Goal: Transaction & Acquisition: Purchase product/service

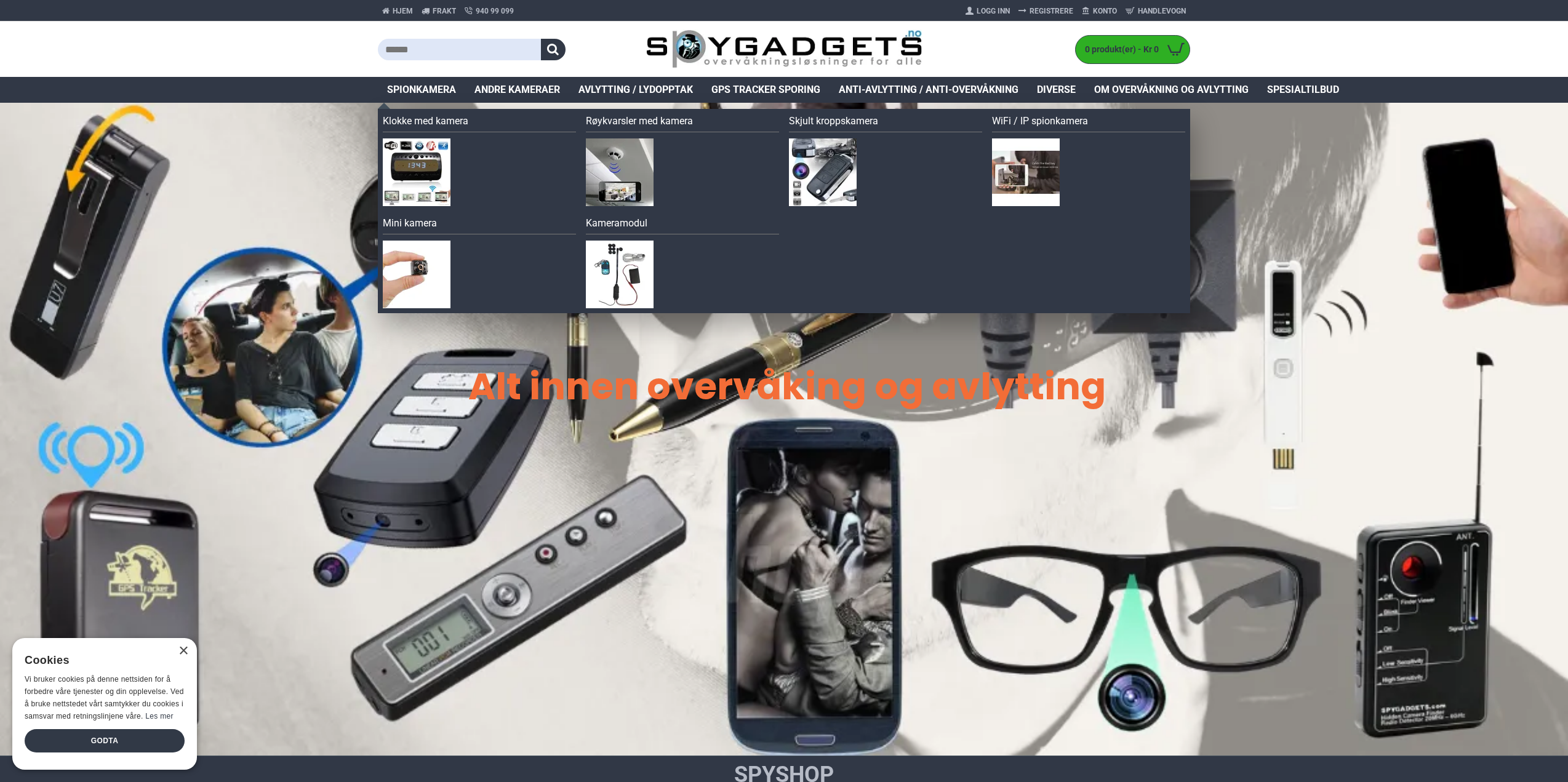
click at [432, 93] on span "Spionkamera" at bounding box center [421, 90] width 69 height 15
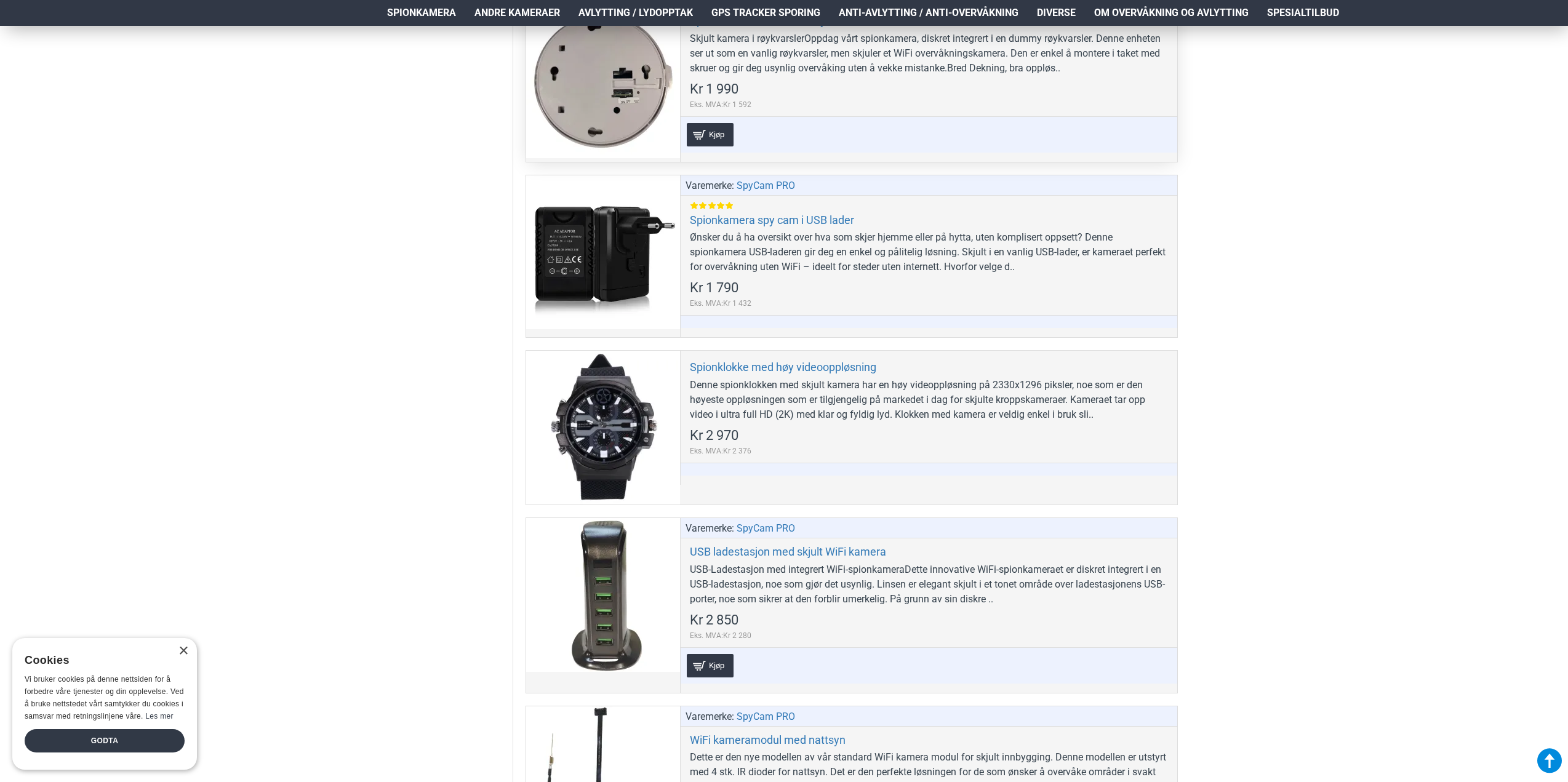
scroll to position [4616, 0]
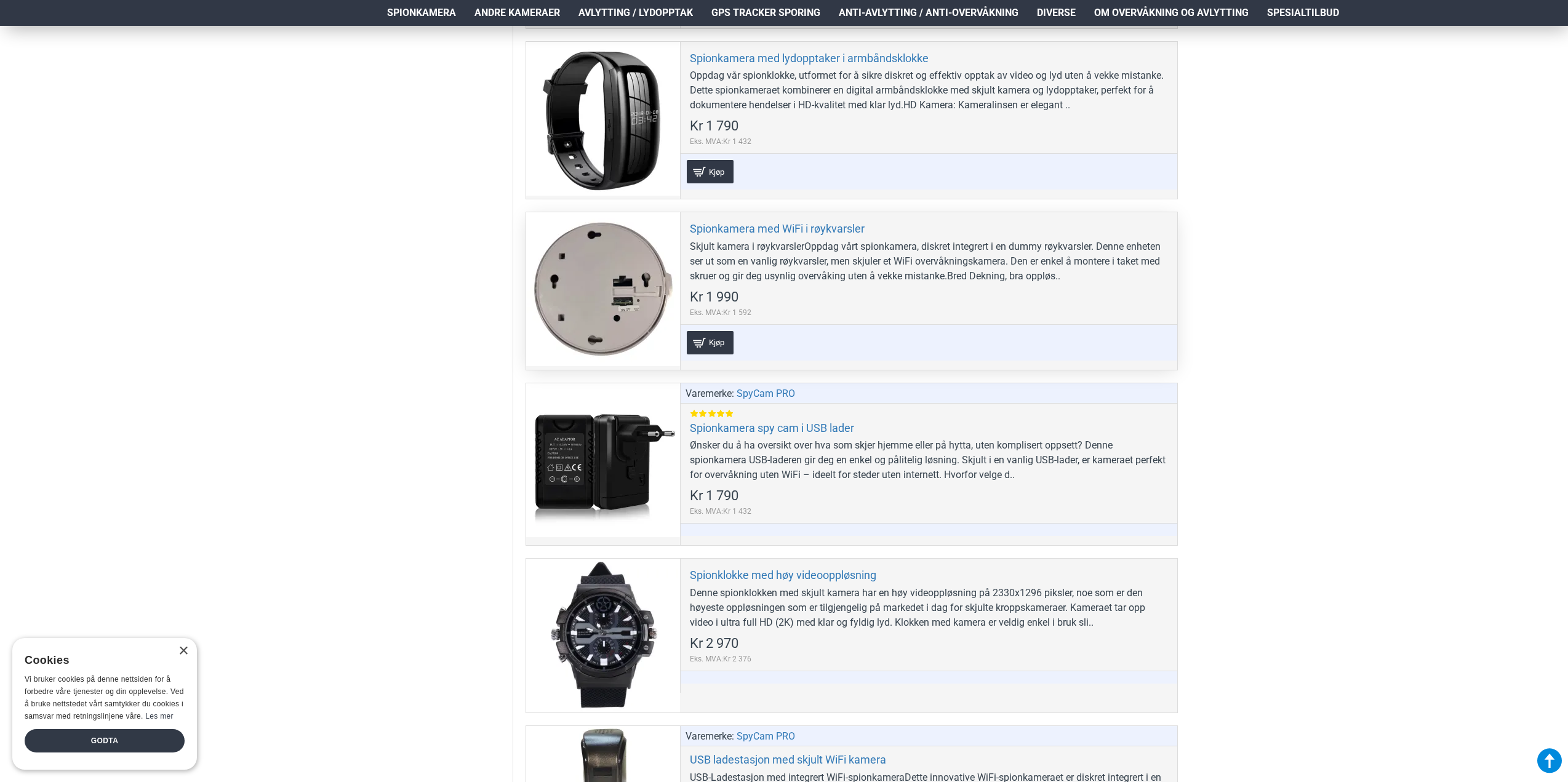
click at [612, 266] on div at bounding box center [603, 289] width 154 height 154
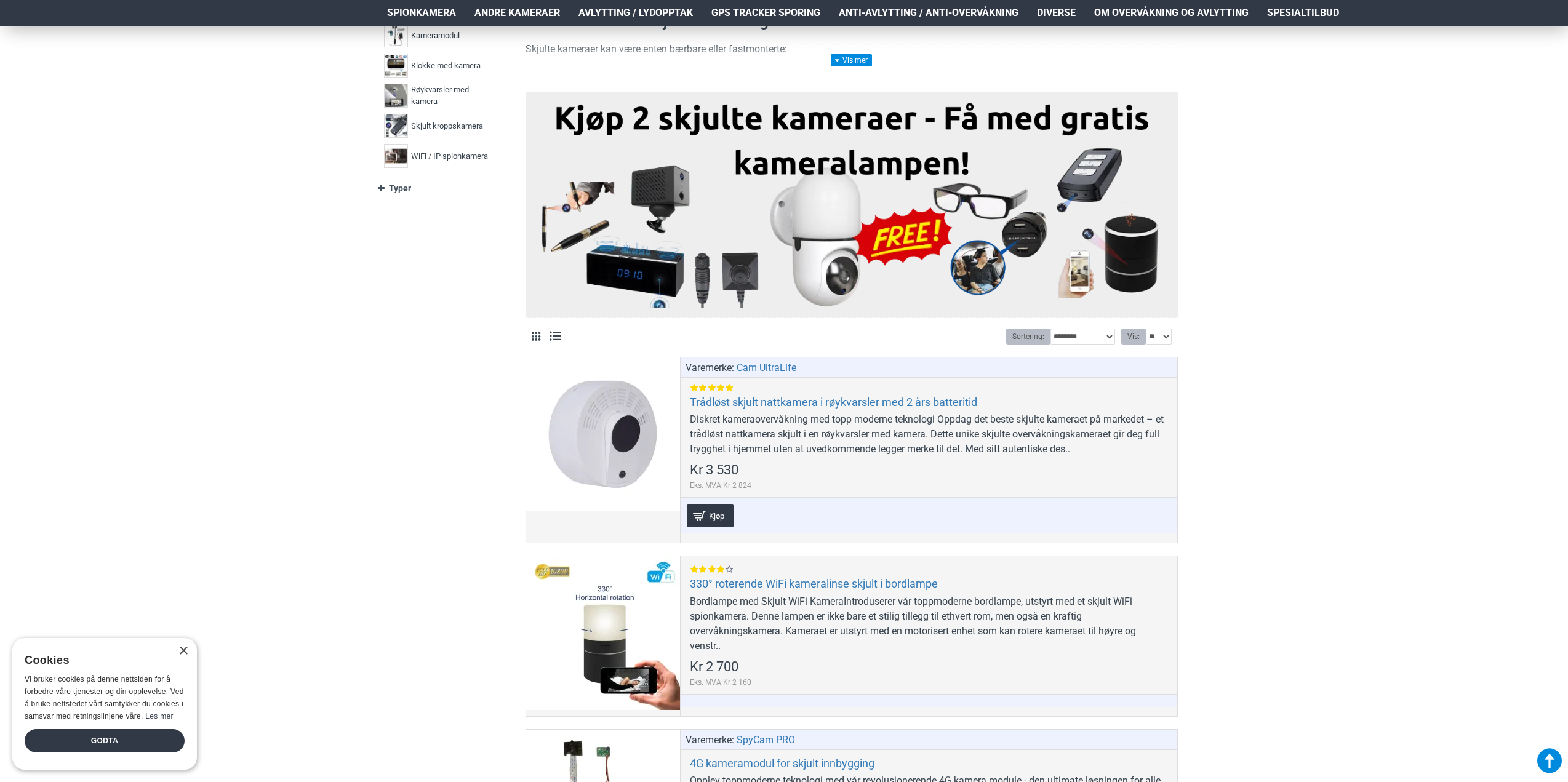
scroll to position [0, 0]
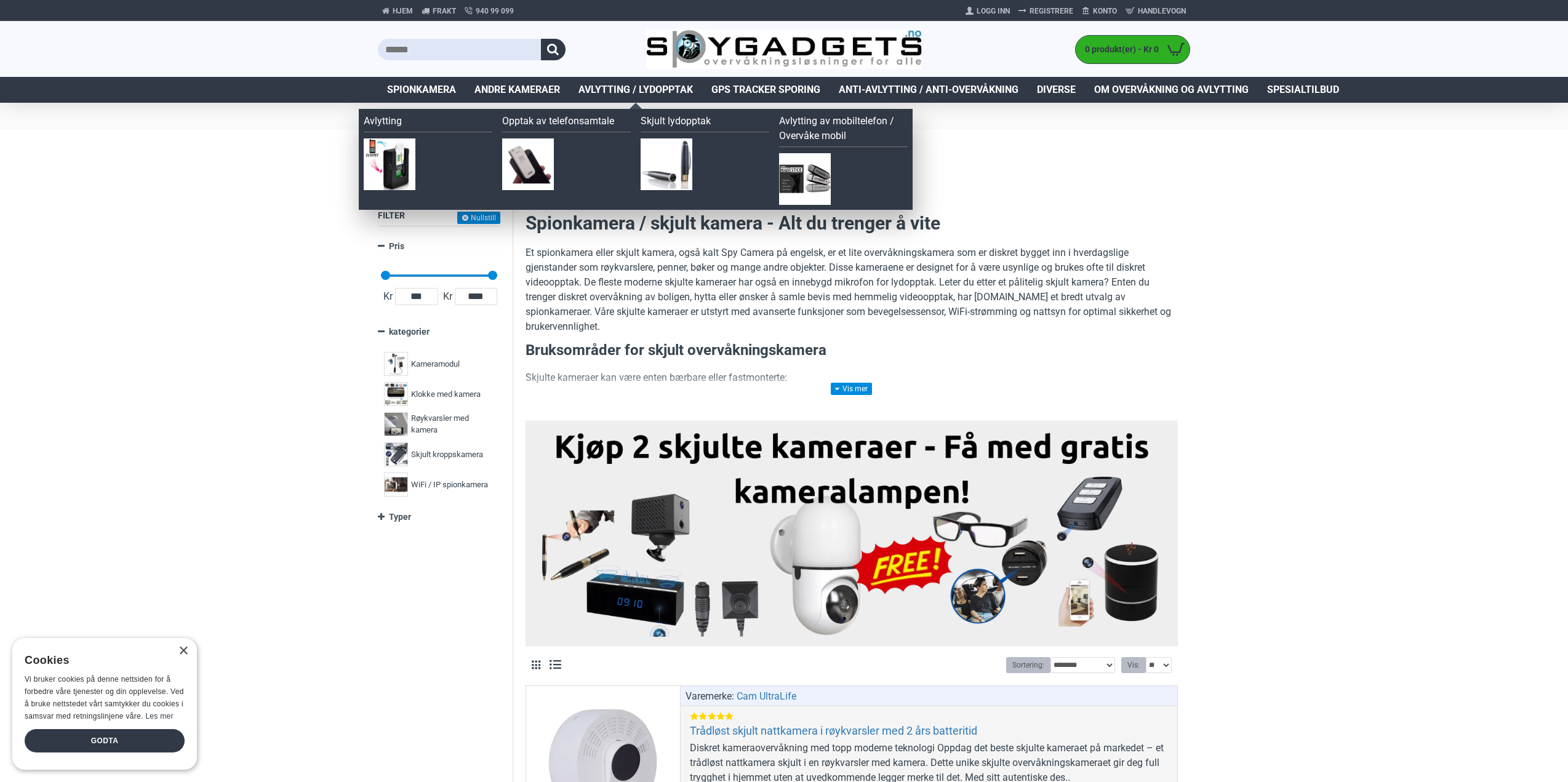
click at [636, 92] on span "Avlytting / Lydopptak" at bounding box center [636, 90] width 115 height 15
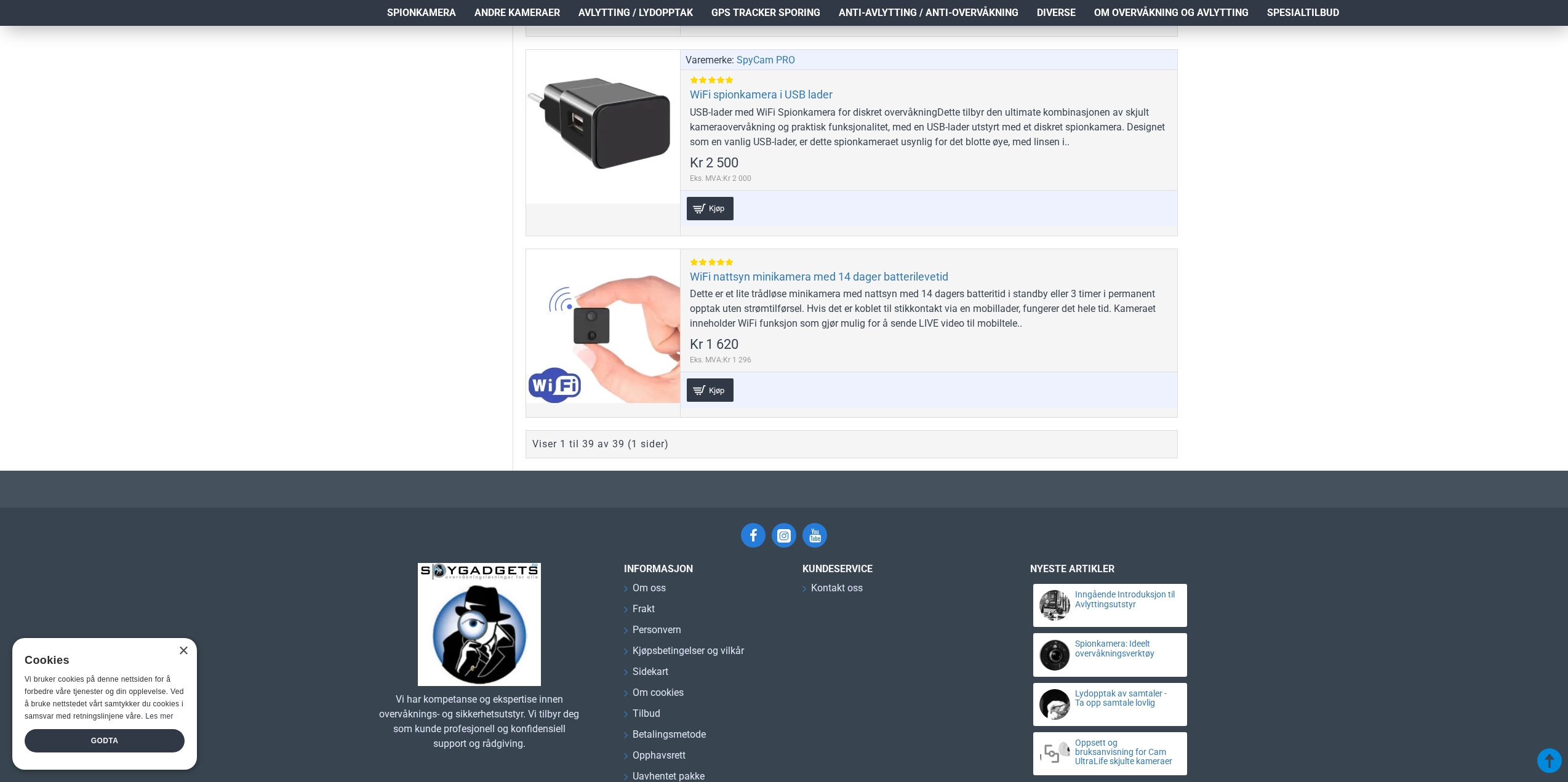
scroll to position [7373, 0]
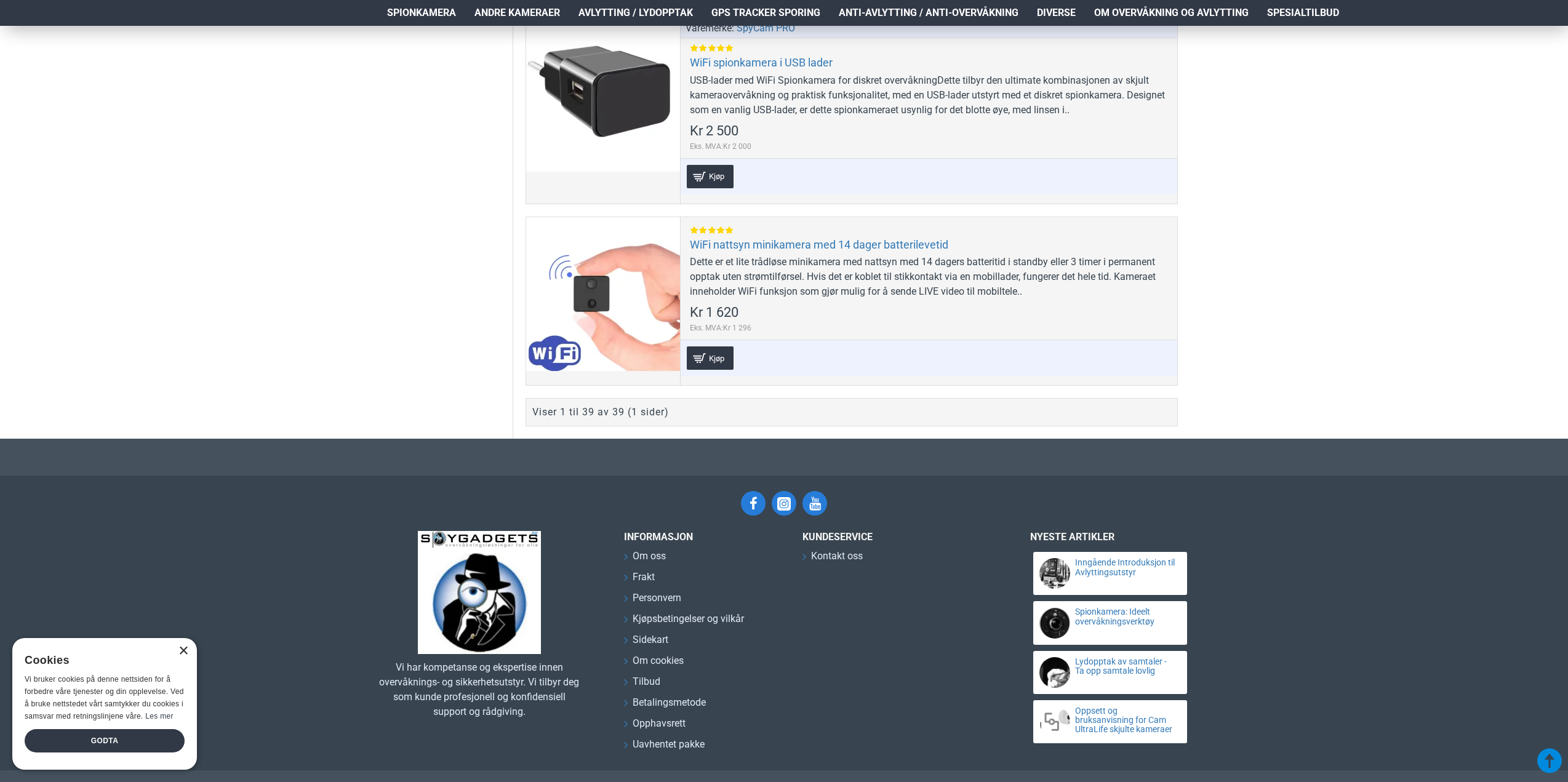
click at [182, 651] on div "×" at bounding box center [183, 652] width 10 height 10
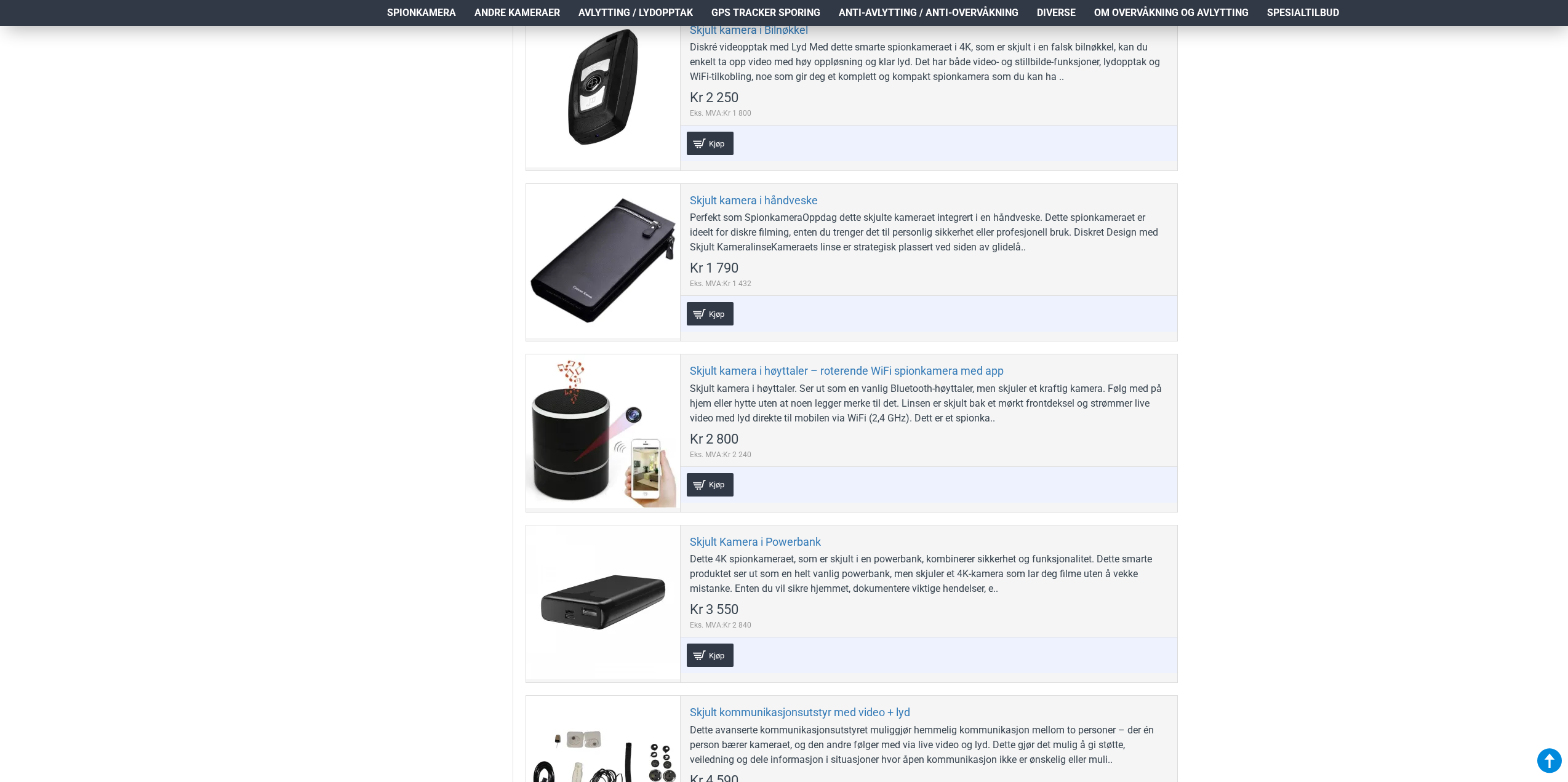
scroll to position [3249, 0]
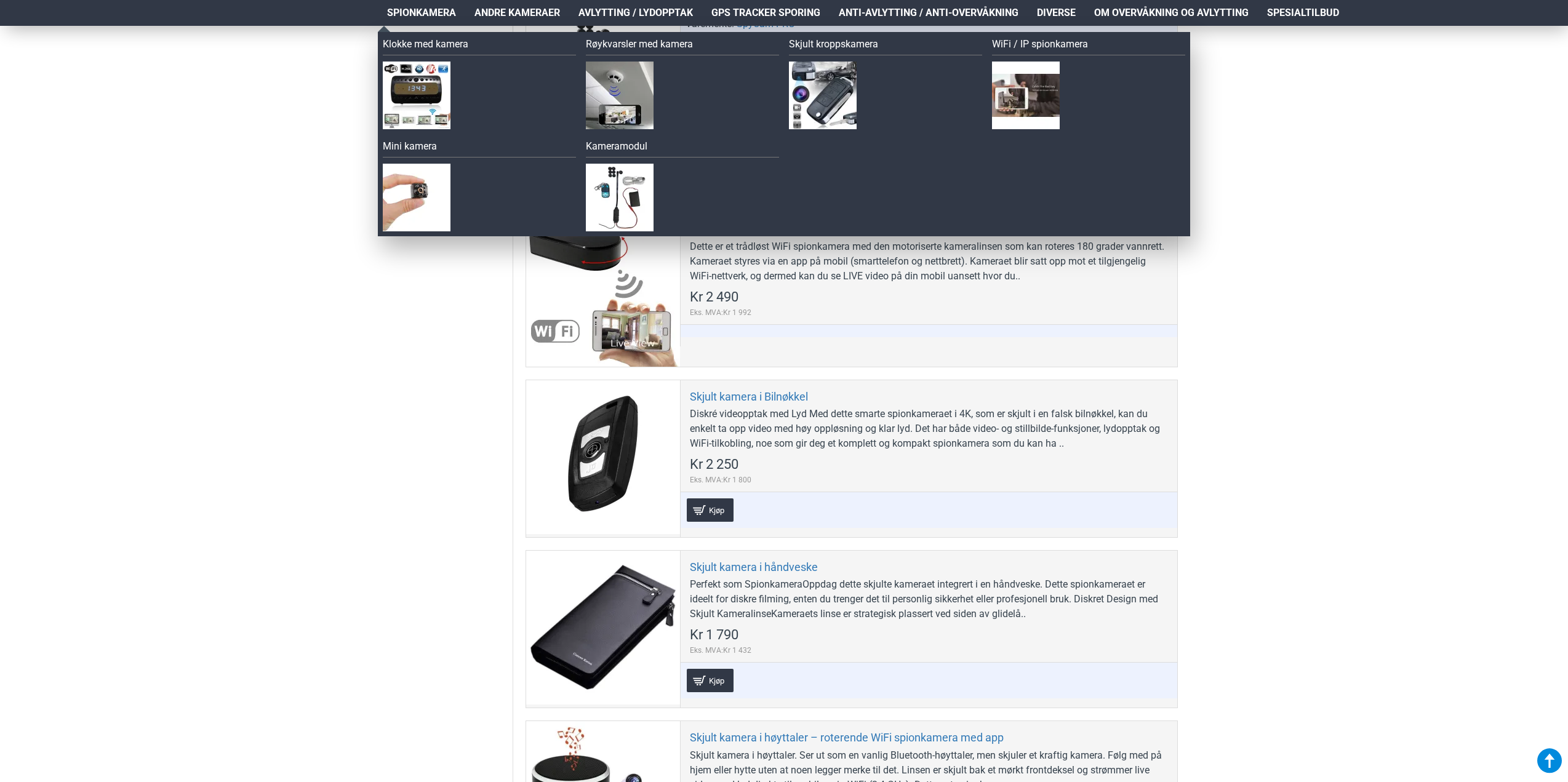
click at [414, 10] on span "Spionkamera" at bounding box center [421, 13] width 69 height 15
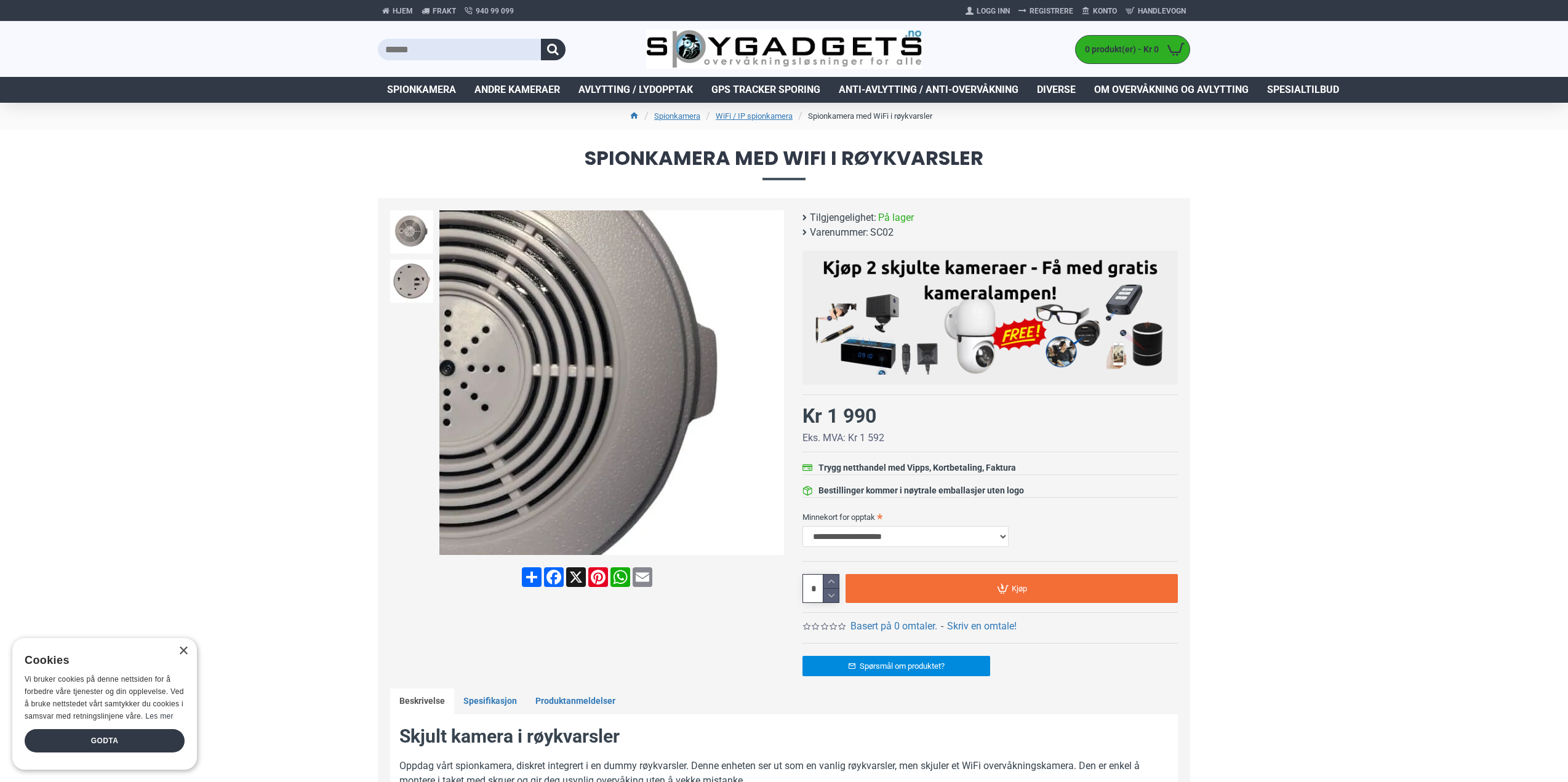
click at [775, 387] on div "Next slide" at bounding box center [774, 383] width 22 height 22
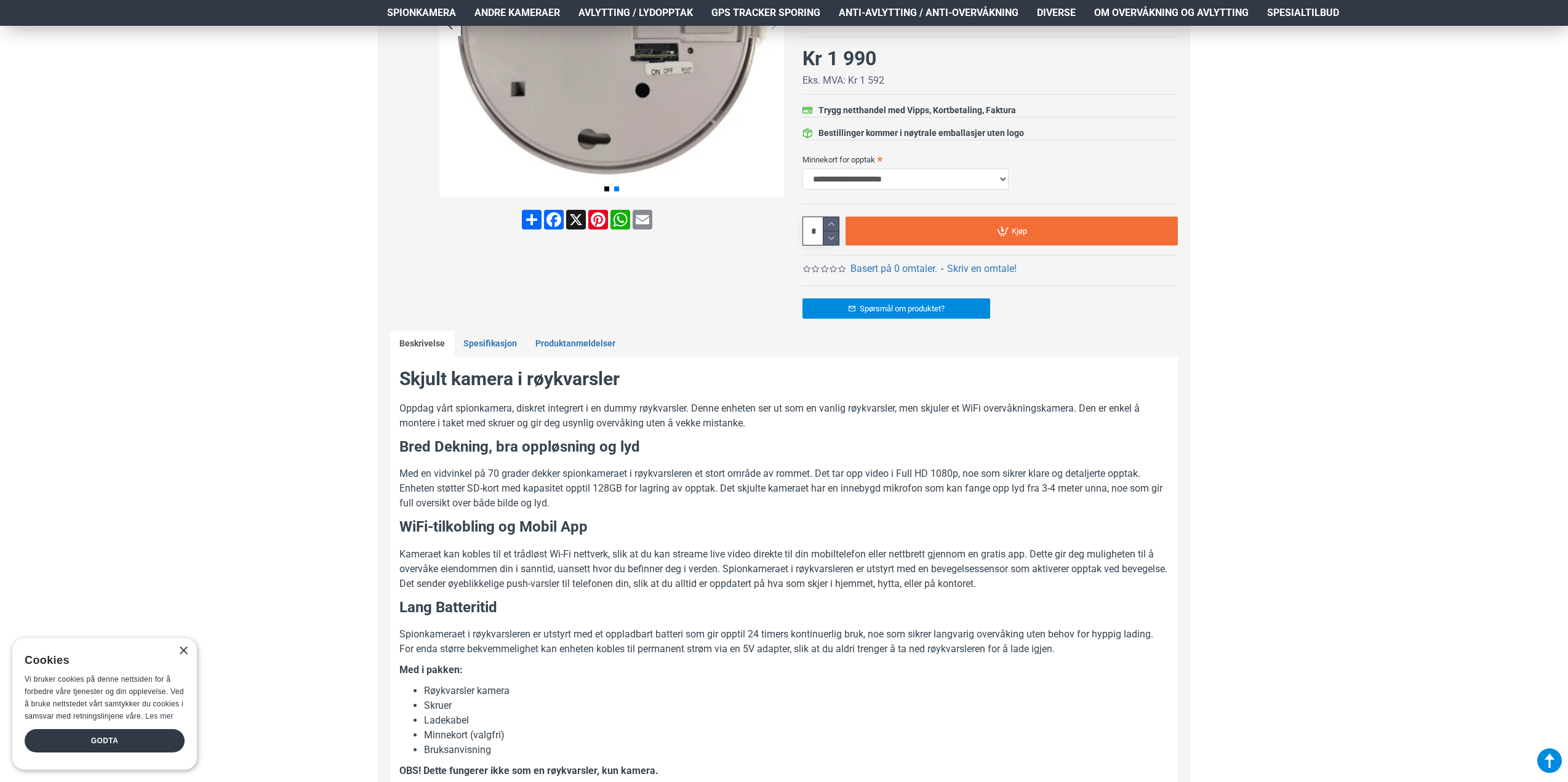
scroll to position [370, 0]
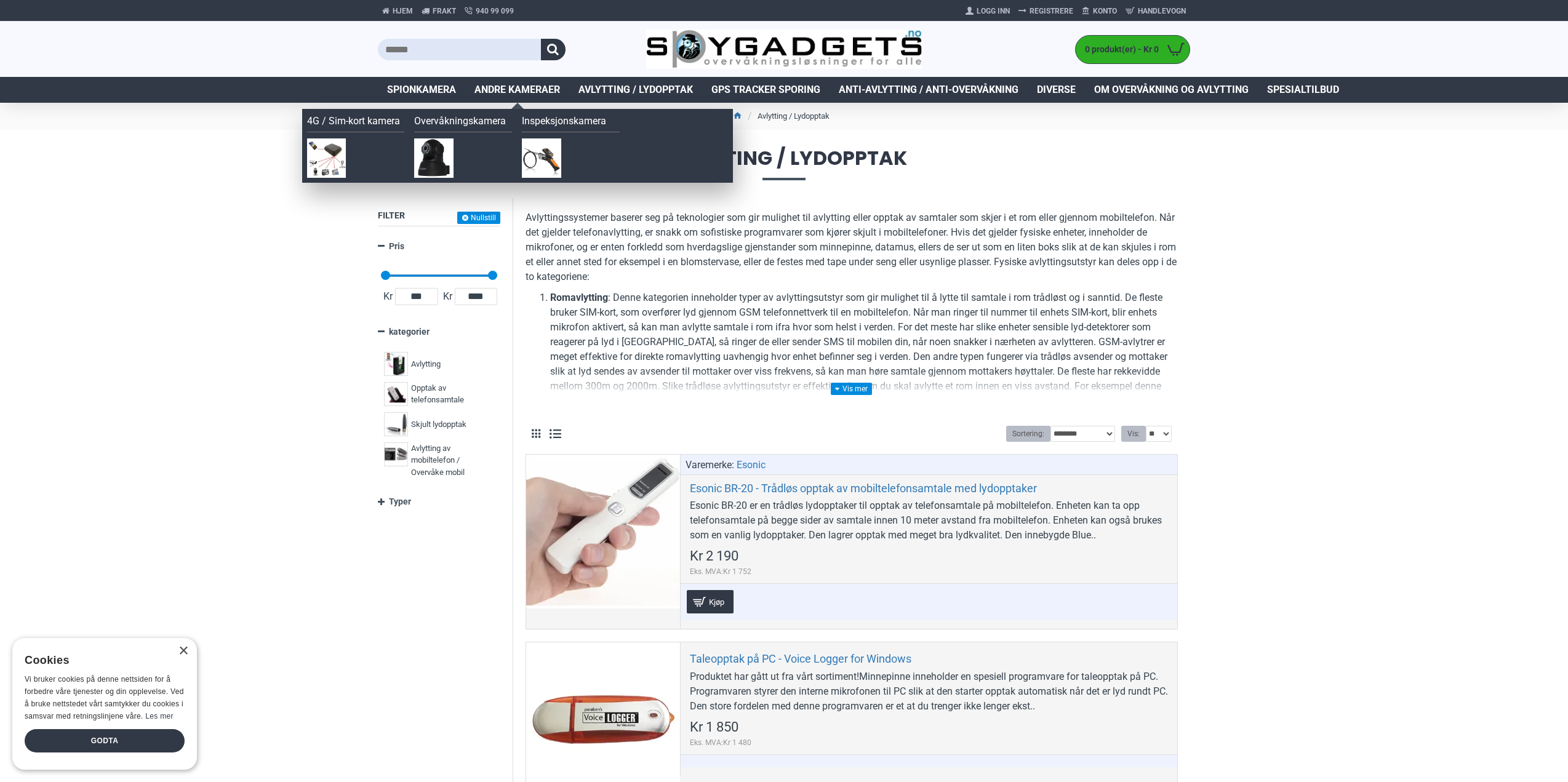
click at [512, 94] on span "Andre kameraer" at bounding box center [517, 90] width 85 height 15
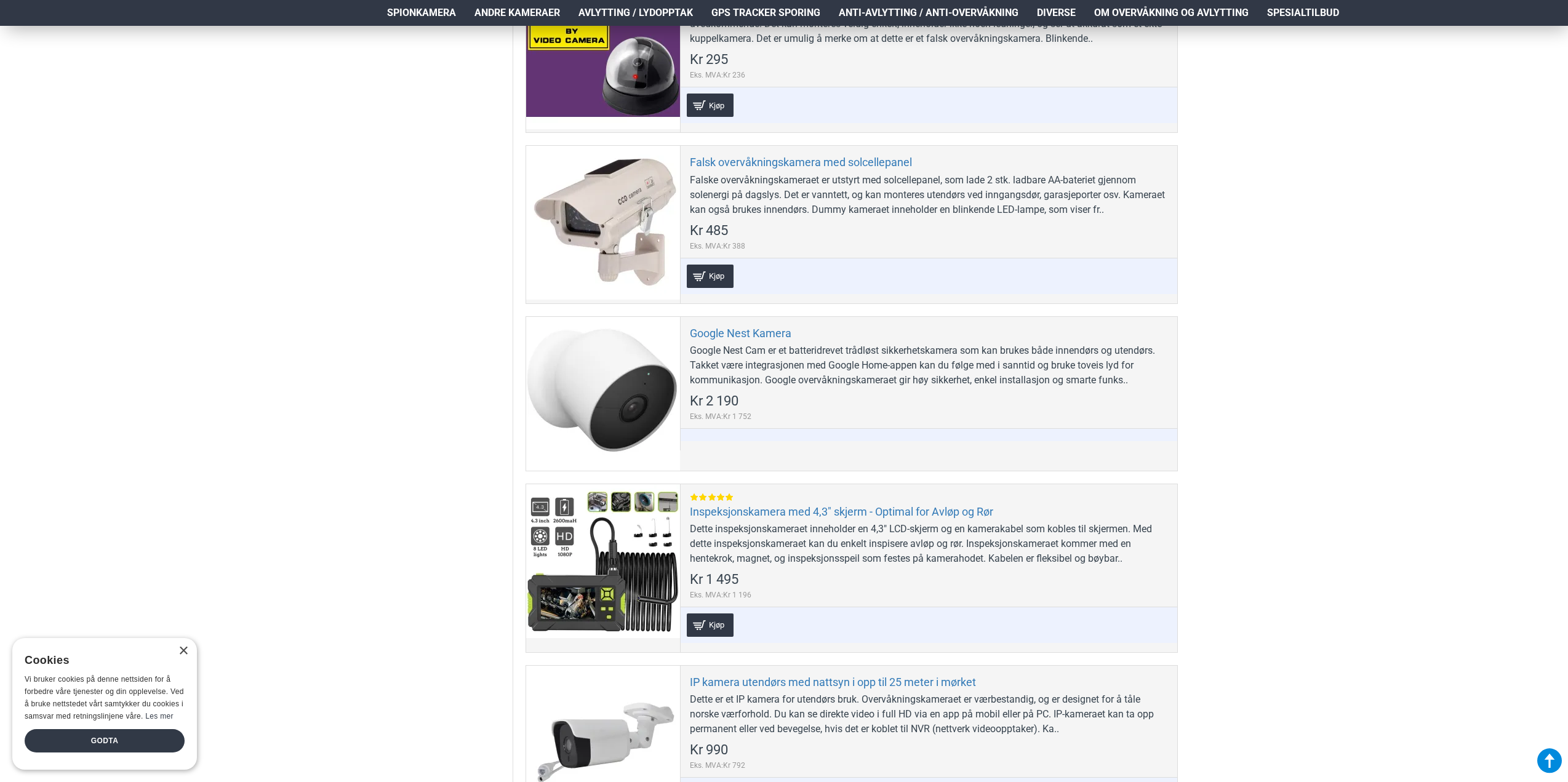
scroll to position [862, 0]
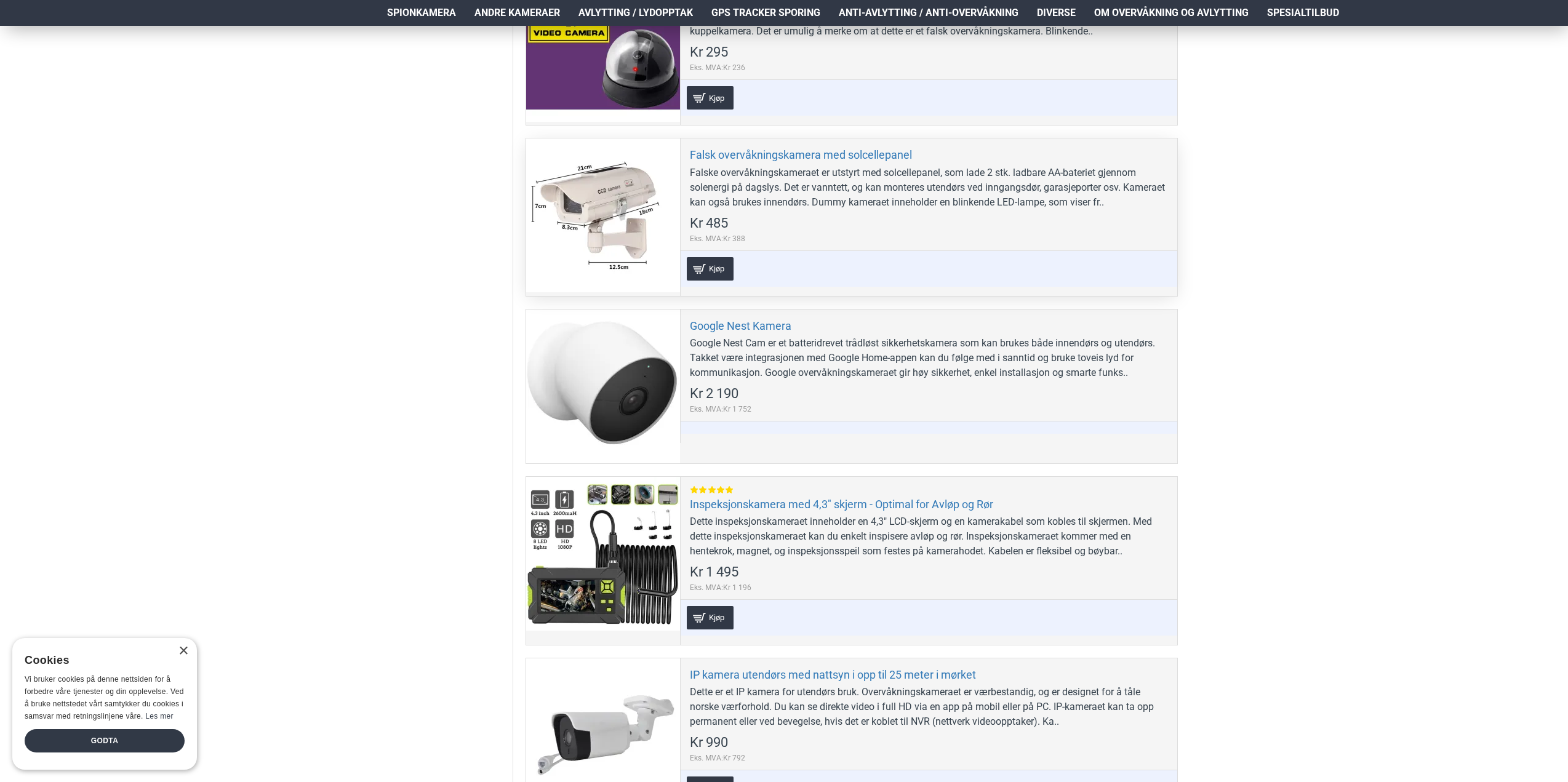
click at [590, 210] on div at bounding box center [603, 215] width 154 height 154
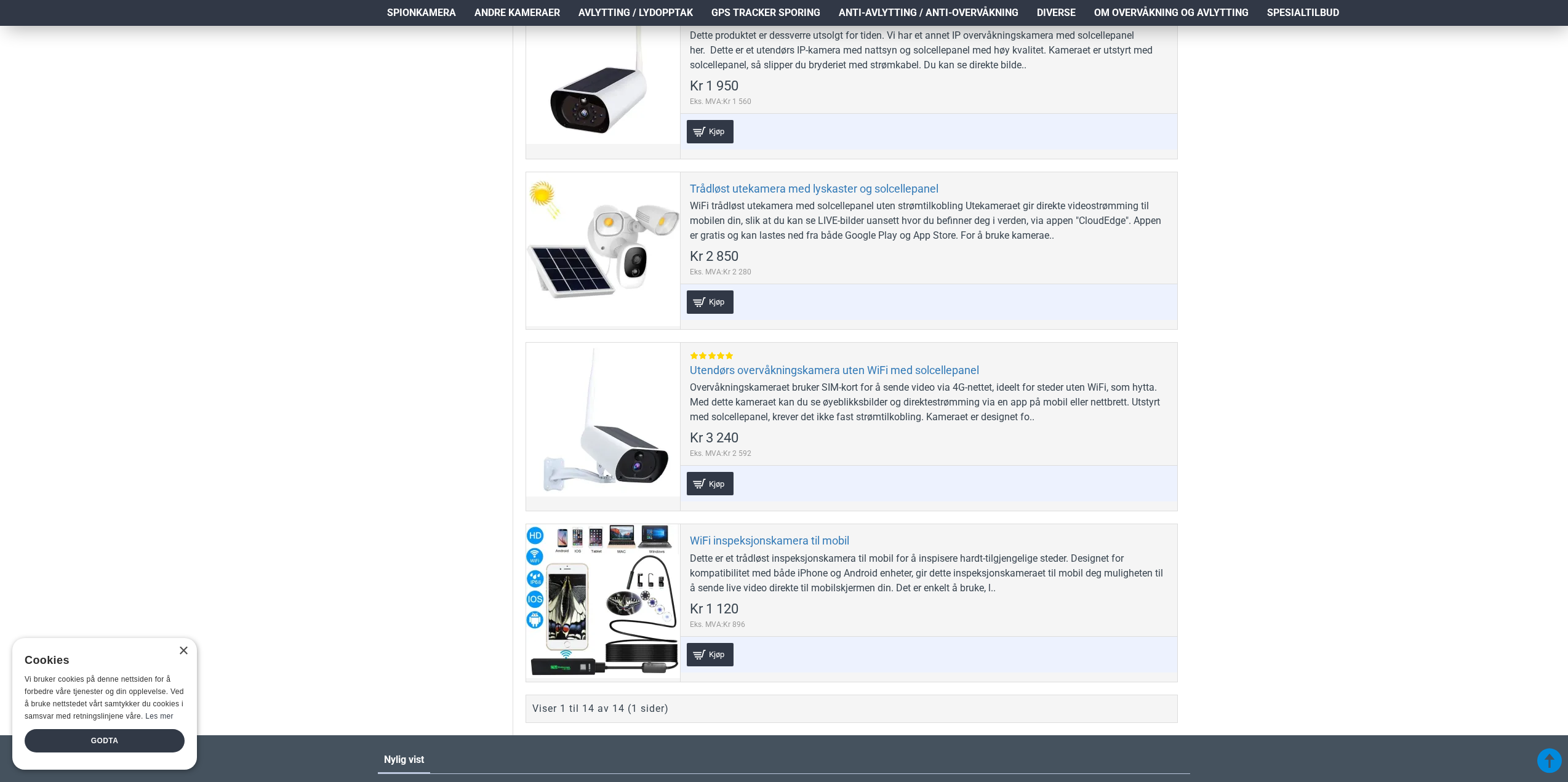
scroll to position [1846, 0]
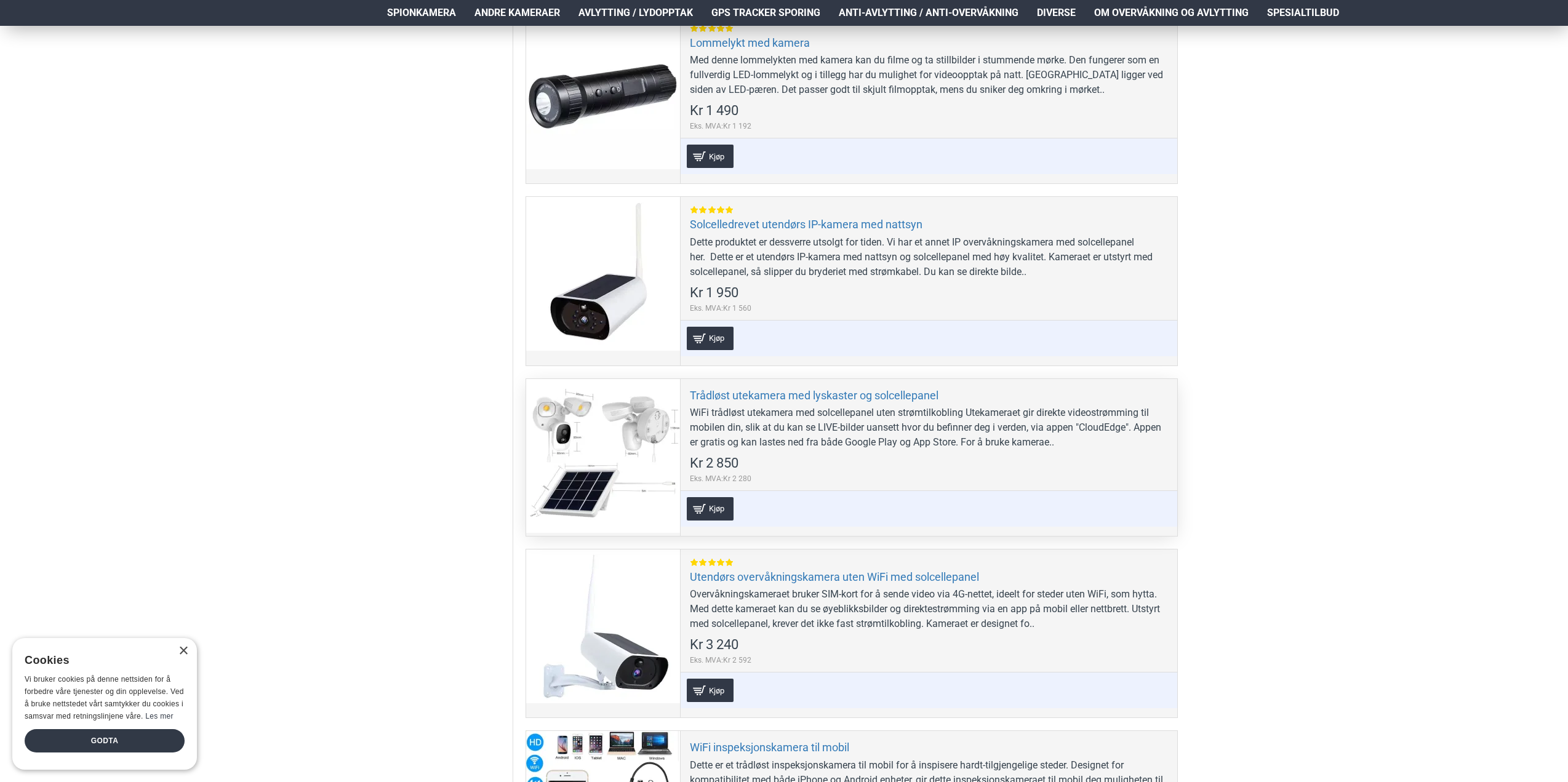
click at [611, 432] on div at bounding box center [603, 456] width 154 height 154
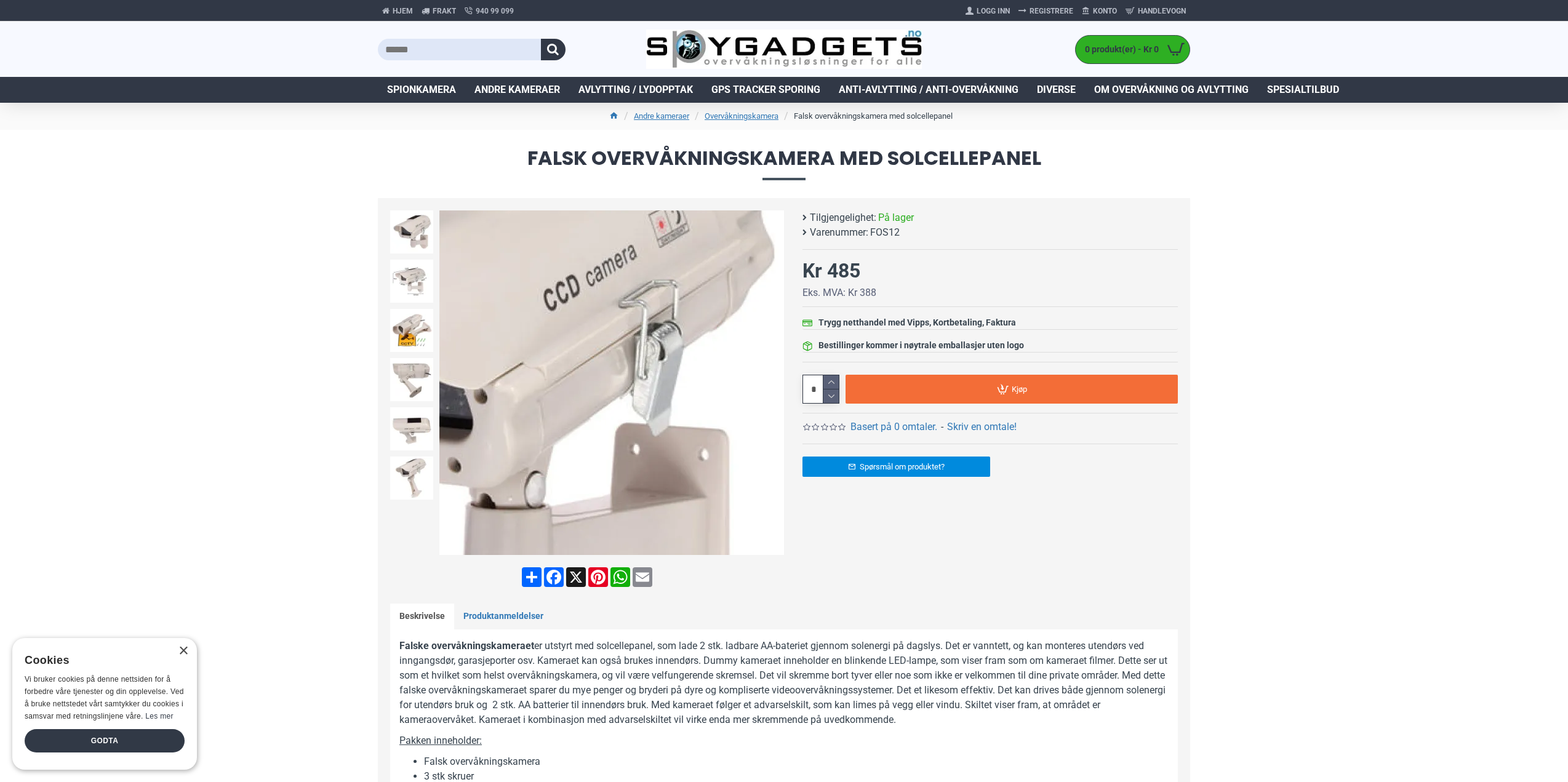
click at [776, 382] on div "Next slide" at bounding box center [774, 383] width 22 height 22
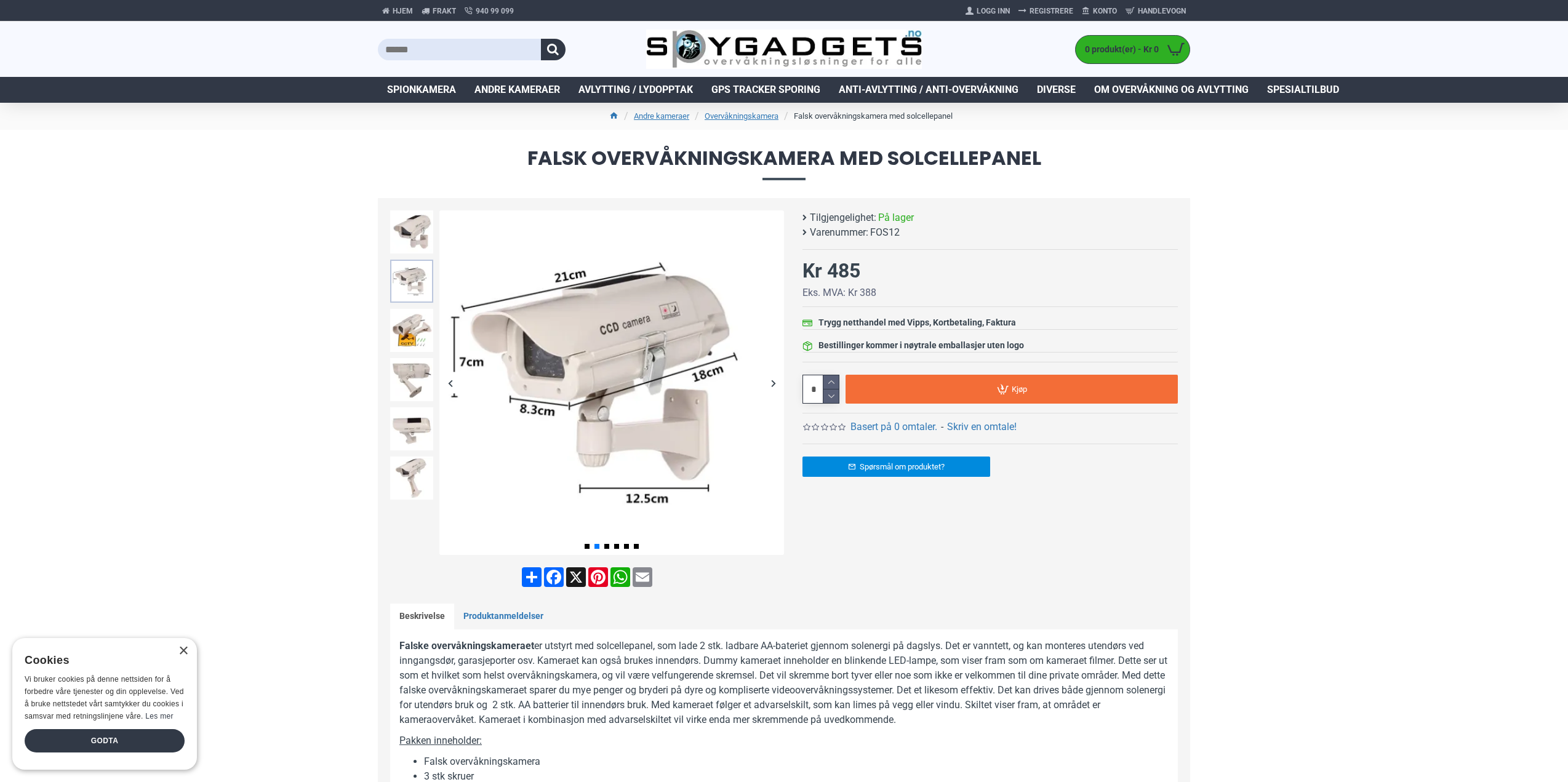
click at [406, 268] on img at bounding box center [411, 281] width 43 height 43
click at [410, 244] on img at bounding box center [411, 232] width 43 height 43
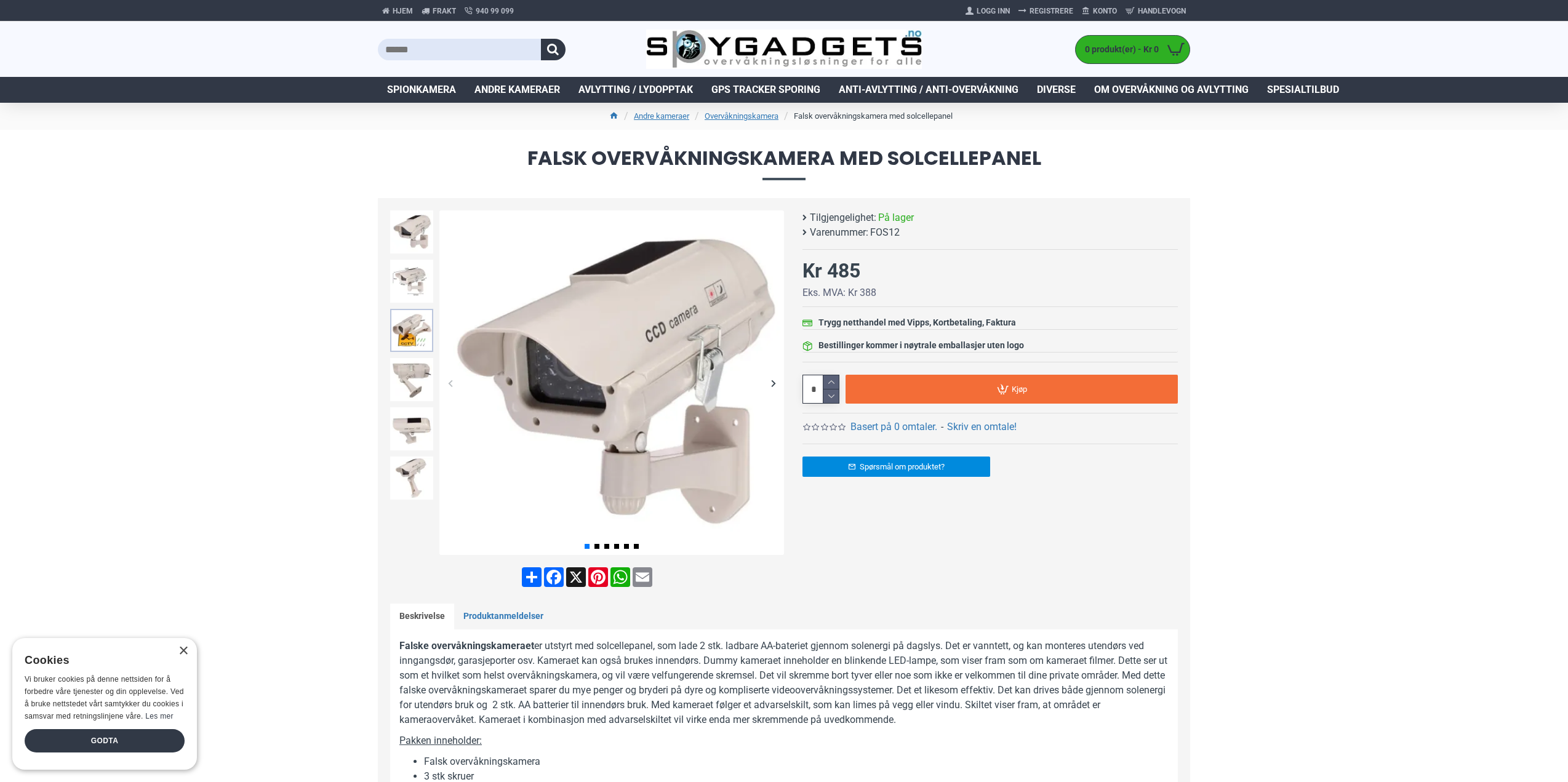
click at [410, 335] on img at bounding box center [411, 330] width 43 height 43
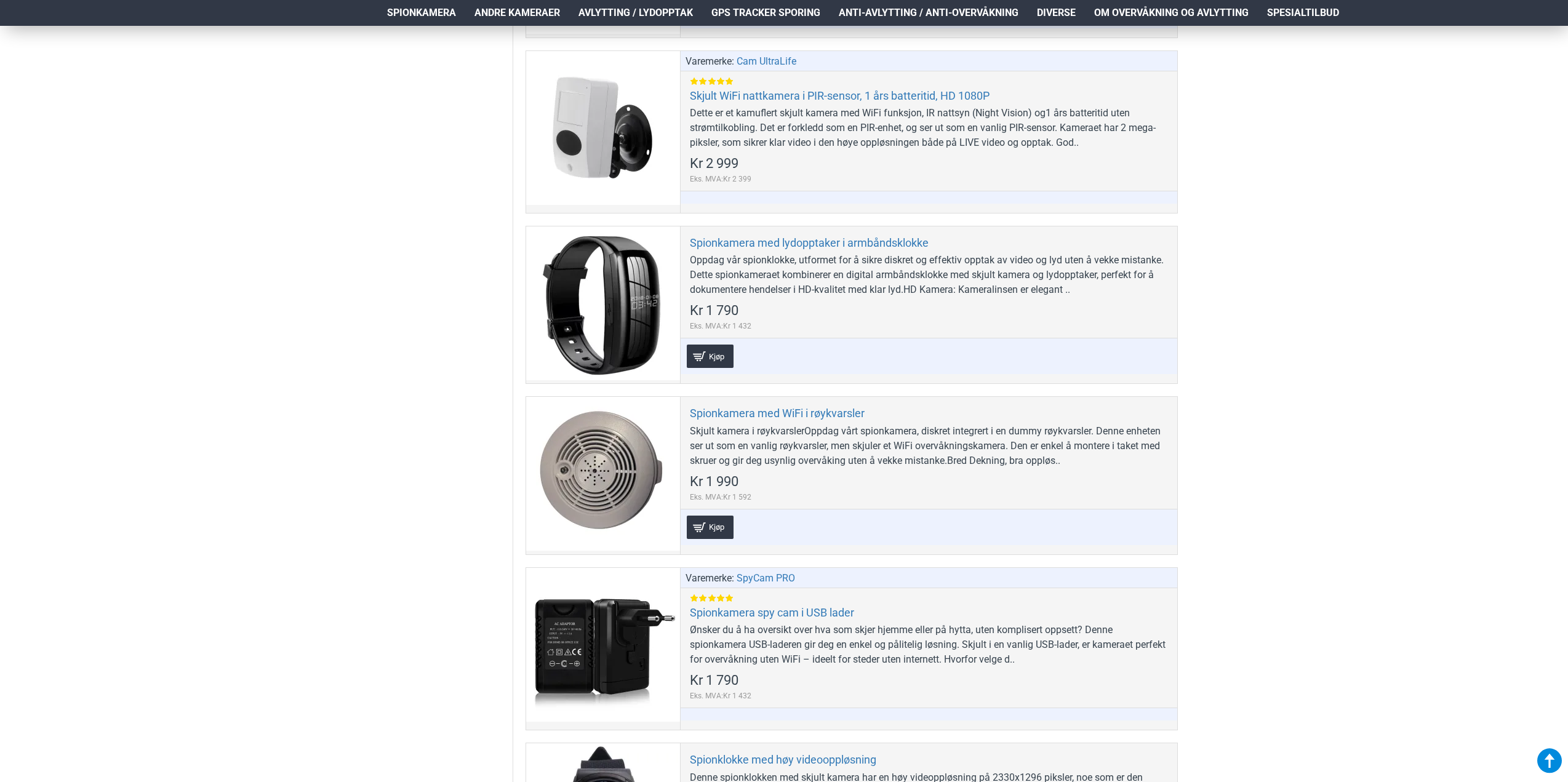
scroll to position [4493, 0]
